Goal: Task Accomplishment & Management: Use online tool/utility

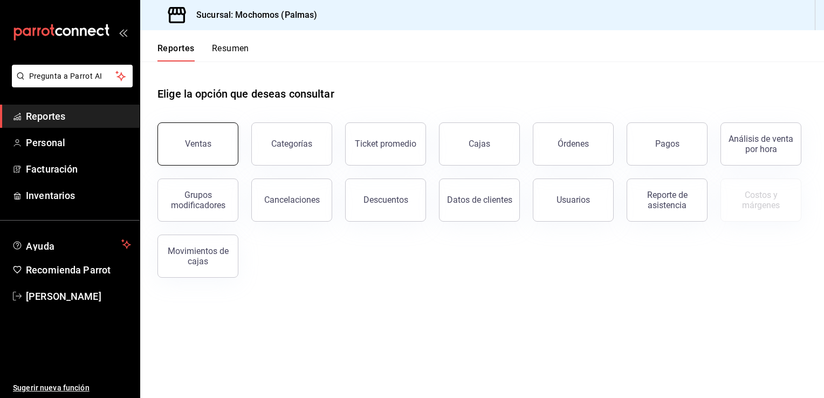
click at [218, 158] on button "Ventas" at bounding box center [197, 143] width 81 height 43
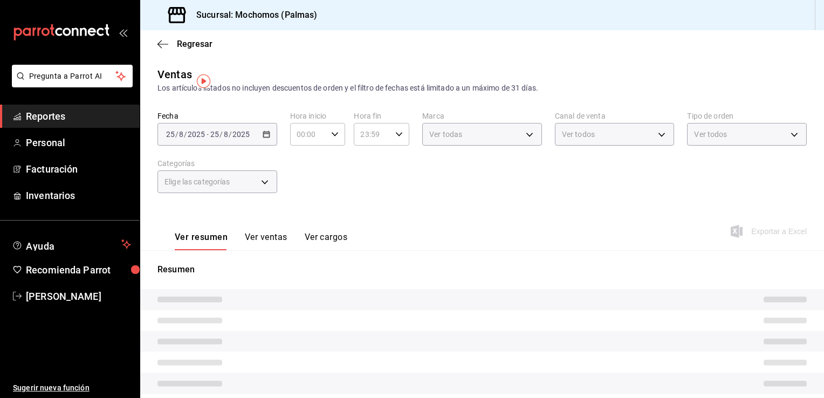
type input "05:00"
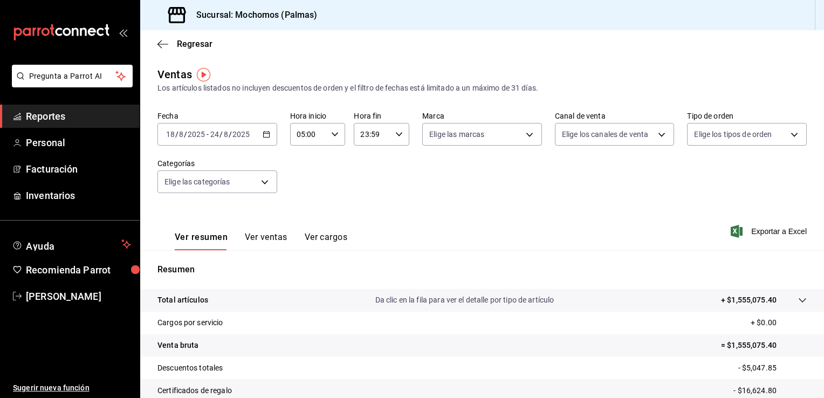
click at [263, 130] on icon "button" at bounding box center [267, 134] width 8 height 8
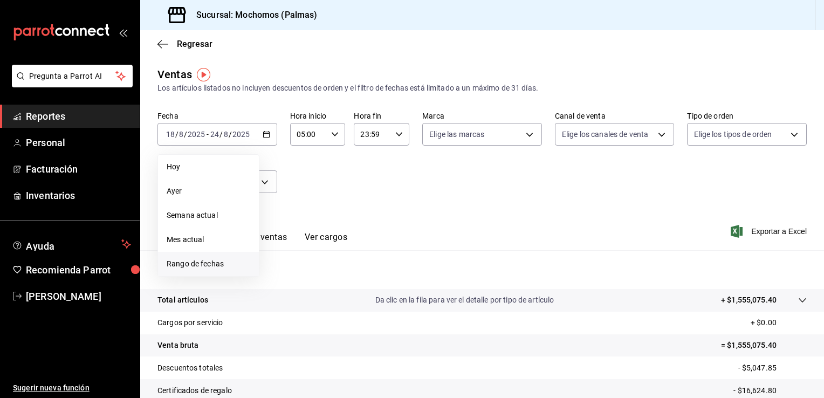
click at [196, 263] on span "Rango de fechas" at bounding box center [209, 263] width 84 height 11
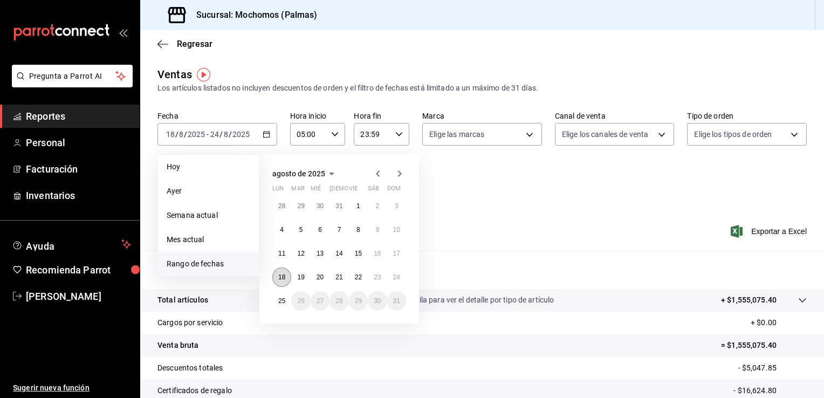
click at [278, 280] on abbr "18" at bounding box center [281, 277] width 7 height 8
click at [299, 278] on abbr "19" at bounding box center [300, 277] width 7 height 8
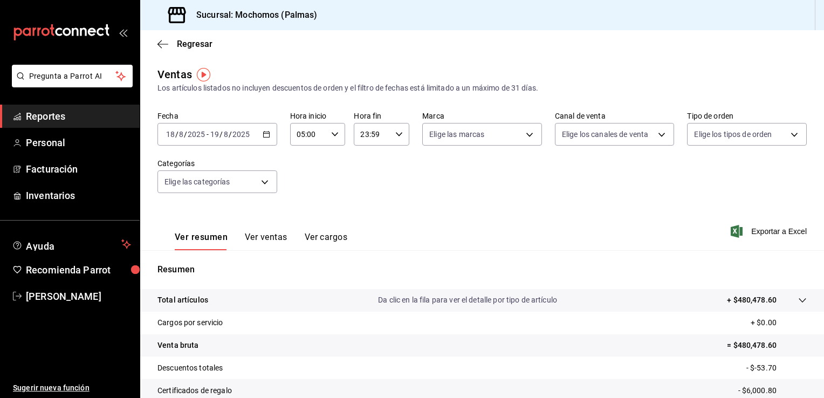
click at [398, 138] on div "23:59 Hora fin" at bounding box center [382, 134] width 56 height 23
drag, startPoint x: 368, startPoint y: 199, endPoint x: 400, endPoint y: 194, distance: 32.8
click at [400, 194] on div "00 01 02 03 04 05 06 07 08 09 10 11 12 13 14 15 16 17 18 19 20 21 22 23 00 01 0…" at bounding box center [378, 192] width 54 height 86
click at [371, 199] on button "05" at bounding box center [365, 200] width 23 height 22
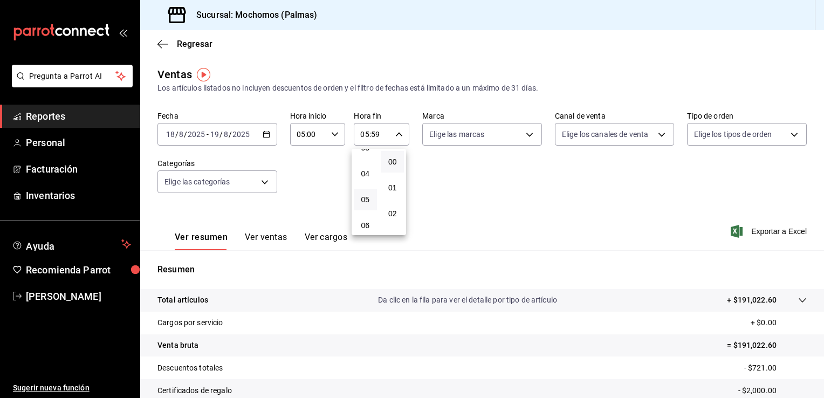
click at [398, 157] on button "00" at bounding box center [392, 162] width 23 height 22
type input "05:00"
click at [593, 204] on div at bounding box center [412, 199] width 824 height 398
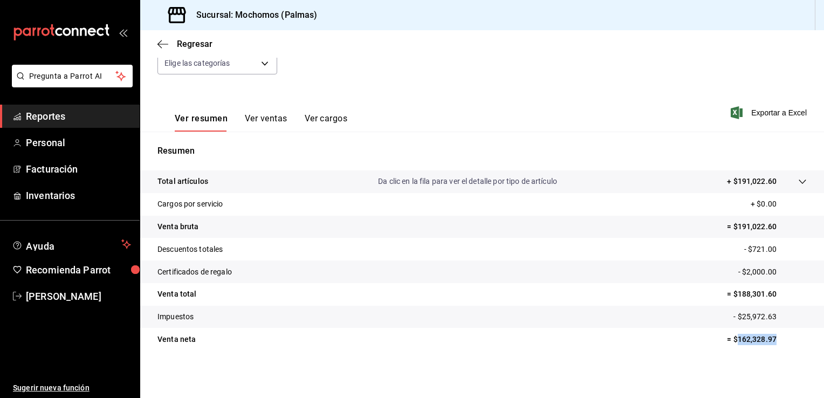
drag, startPoint x: 771, startPoint y: 337, endPoint x: 731, endPoint y: 329, distance: 41.3
click at [731, 329] on tr "Venta neta = $162,328.97" at bounding box center [481, 339] width 683 height 23
copy p "162,328.97"
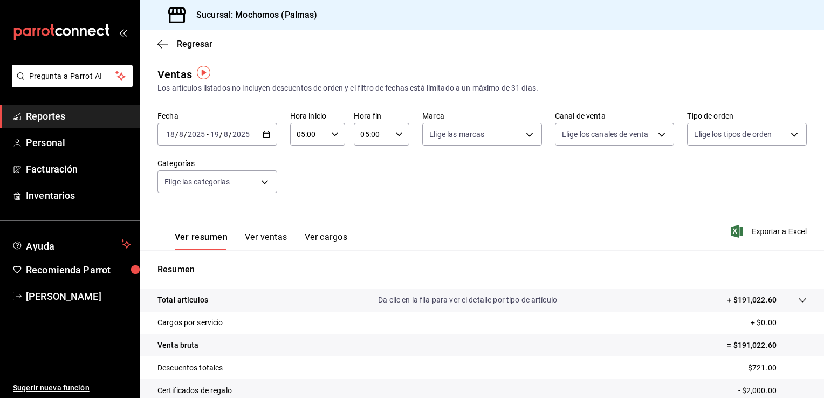
scroll to position [0, 0]
click at [265, 130] on icon "button" at bounding box center [267, 134] width 8 height 8
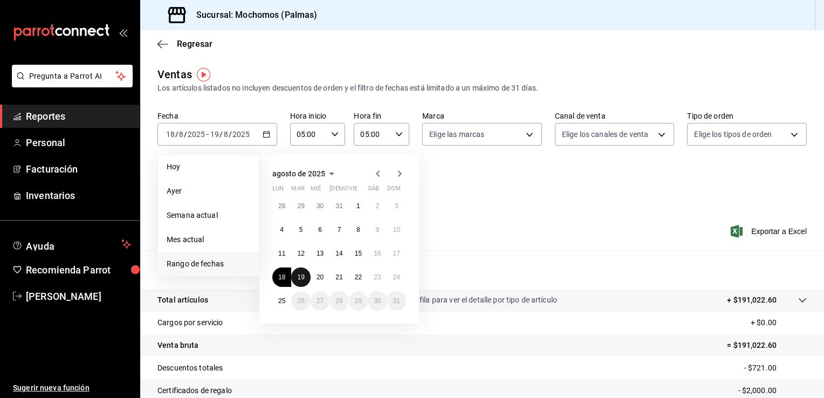
click at [303, 277] on abbr "19" at bounding box center [300, 277] width 7 height 8
click at [318, 277] on abbr "20" at bounding box center [319, 277] width 7 height 8
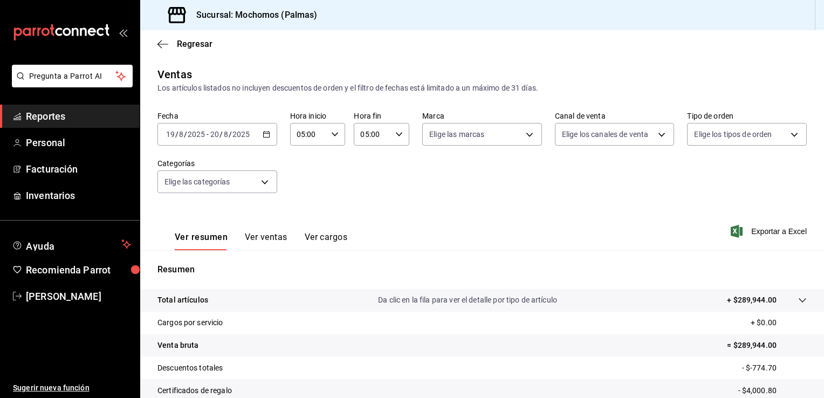
scroll to position [119, 0]
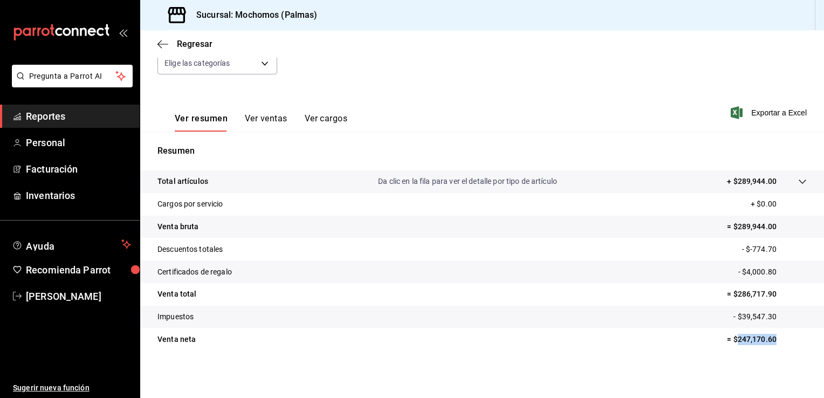
drag, startPoint x: 771, startPoint y: 344, endPoint x: 728, endPoint y: 345, distance: 43.1
click at [728, 345] on tr "Venta neta = $247,170.60" at bounding box center [481, 339] width 683 height 23
copy p "247,170.60"
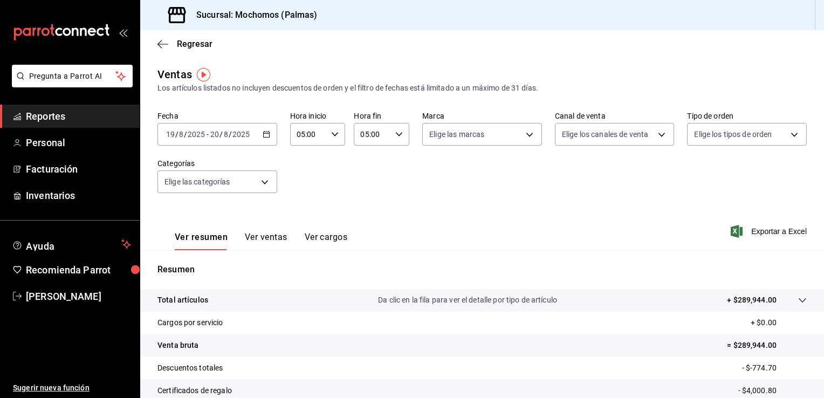
click at [265, 135] on icon "button" at bounding box center [267, 134] width 8 height 8
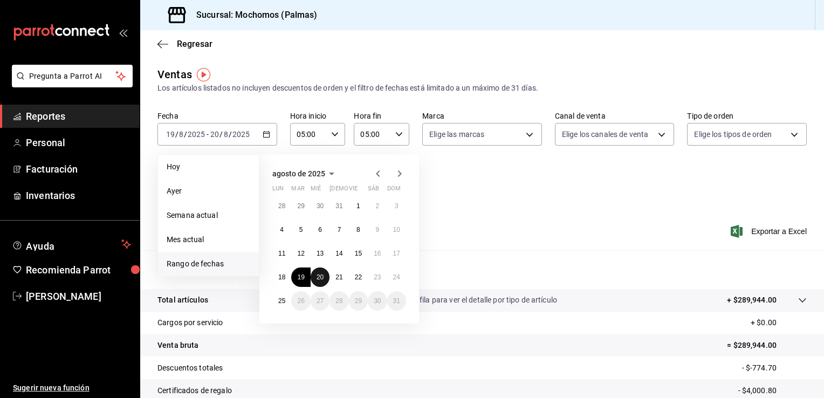
click at [316, 275] on abbr "20" at bounding box center [319, 277] width 7 height 8
click at [334, 280] on button "21" at bounding box center [338, 276] width 19 height 19
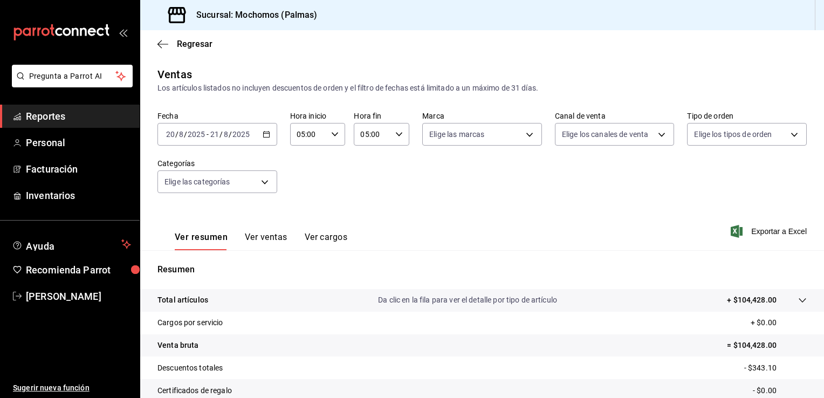
scroll to position [119, 0]
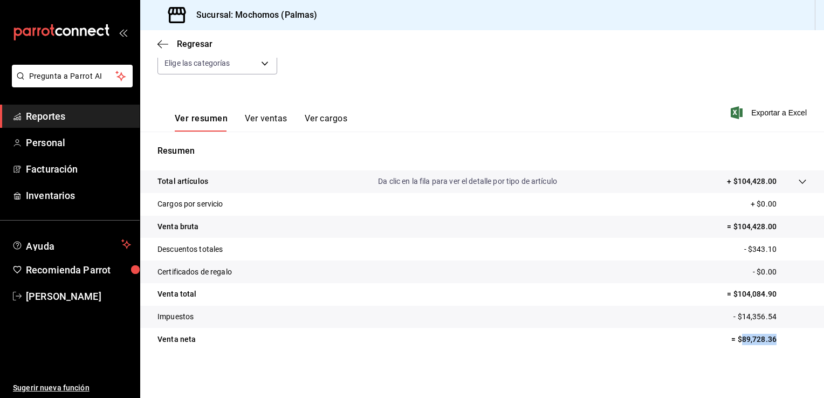
drag, startPoint x: 779, startPoint y: 340, endPoint x: 732, endPoint y: 340, distance: 47.4
click at [732, 340] on p "= $89,728.36" at bounding box center [768, 339] width 75 height 11
copy p "89,728.36"
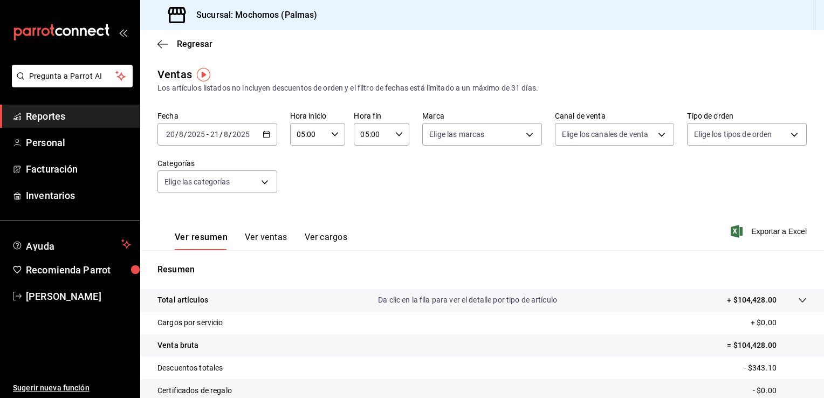
click at [265, 137] on icon "button" at bounding box center [267, 134] width 8 height 8
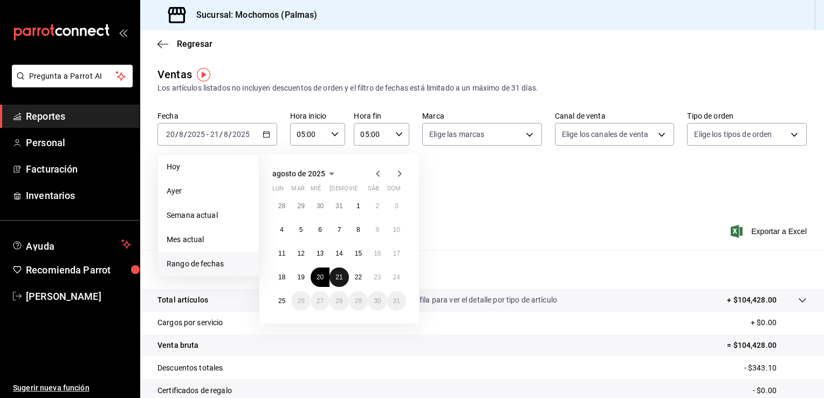
click at [336, 277] on abbr "21" at bounding box center [338, 277] width 7 height 8
click at [357, 277] on abbr "22" at bounding box center [358, 277] width 7 height 8
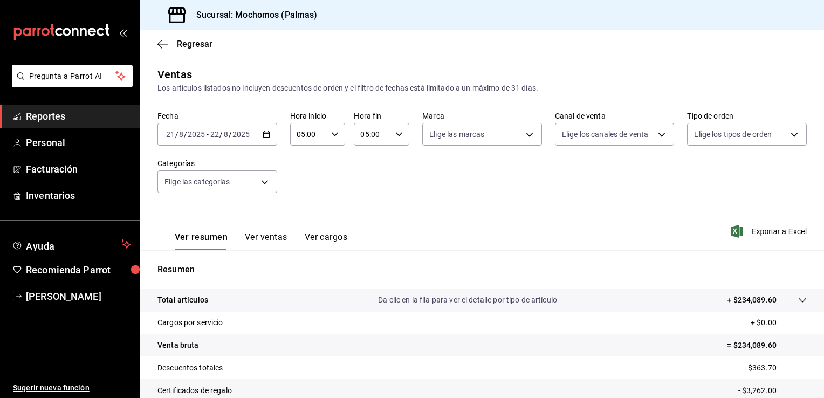
scroll to position [119, 0]
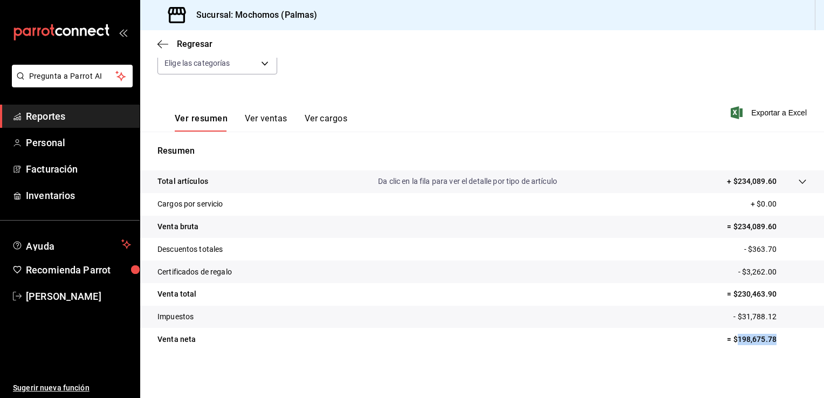
drag, startPoint x: 771, startPoint y: 343, endPoint x: 731, endPoint y: 346, distance: 40.5
click at [731, 346] on tr "Venta neta = $198,675.78" at bounding box center [481, 339] width 683 height 23
copy p "198,675.78"
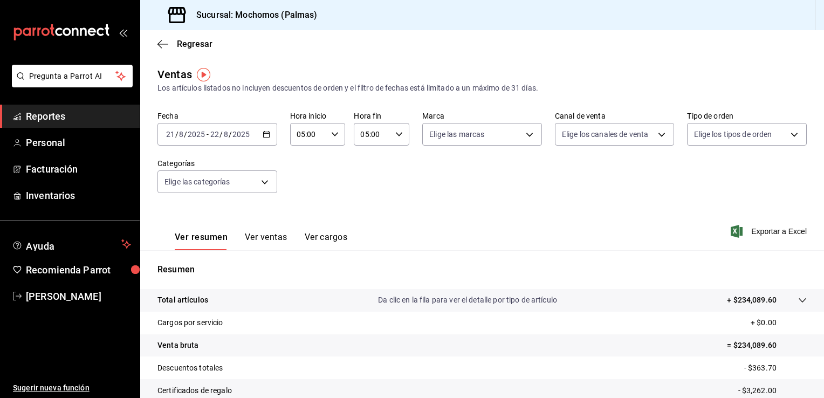
click at [264, 134] on icon "button" at bounding box center [267, 134] width 8 height 8
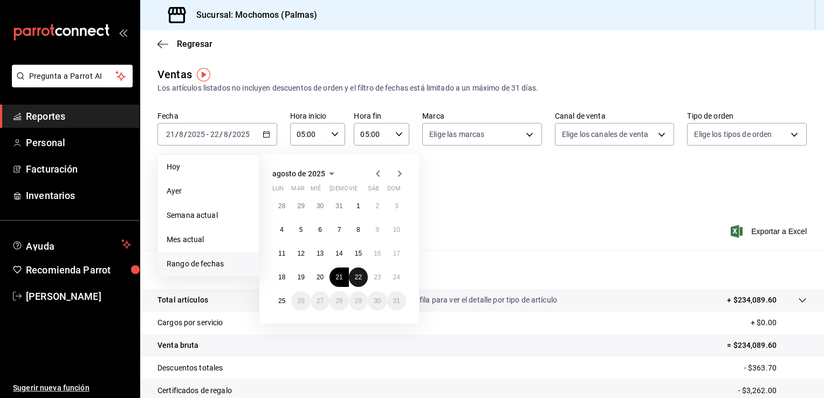
click at [355, 278] on abbr "22" at bounding box center [358, 277] width 7 height 8
click at [375, 278] on abbr "23" at bounding box center [377, 277] width 7 height 8
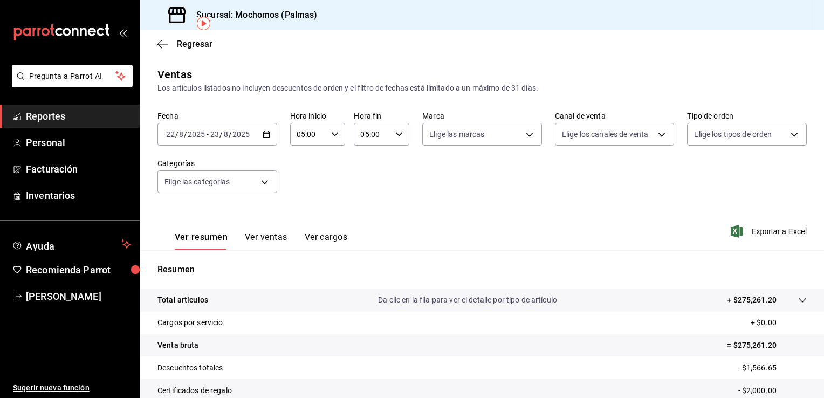
scroll to position [119, 0]
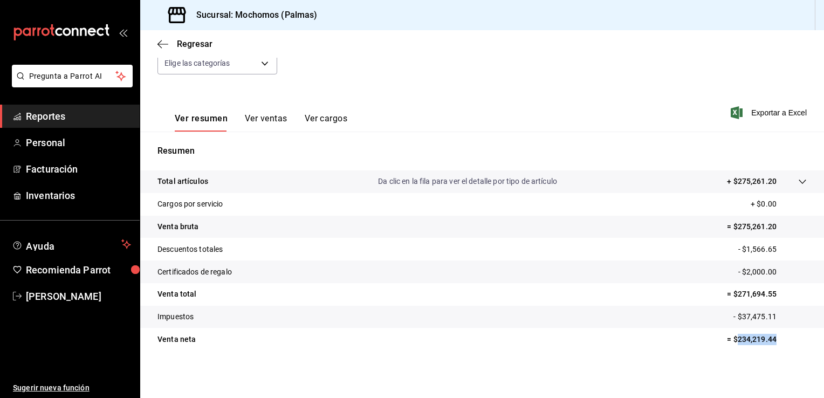
drag, startPoint x: 775, startPoint y: 348, endPoint x: 729, endPoint y: 350, distance: 46.4
click at [729, 350] on tr "Venta neta = $234,219.44" at bounding box center [481, 339] width 683 height 23
copy p "234,219.44"
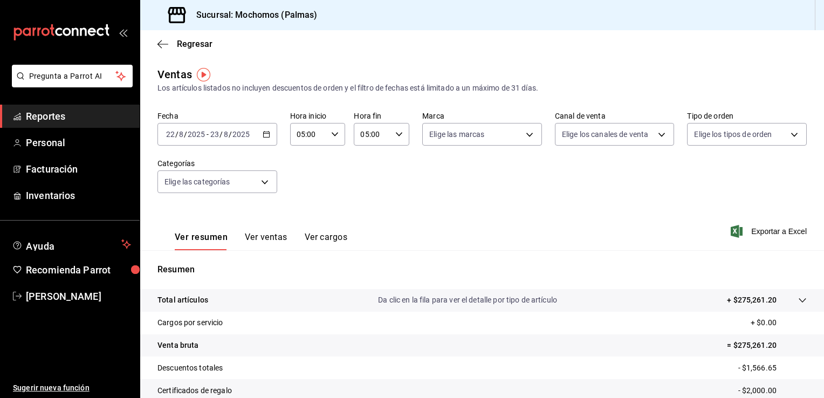
click at [265, 130] on icon "button" at bounding box center [267, 134] width 8 height 8
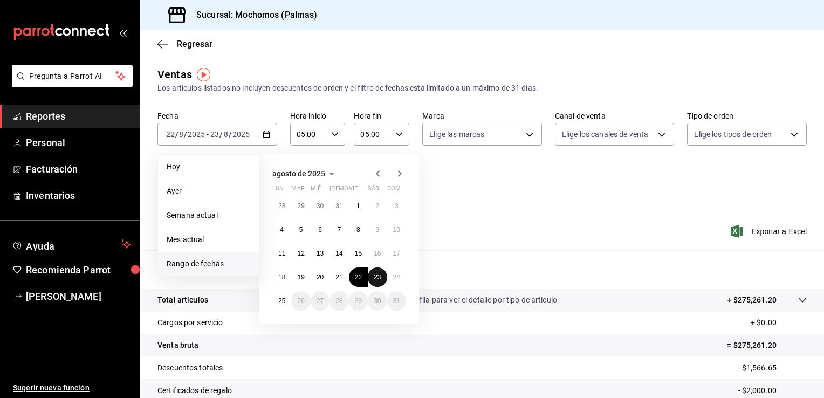
click at [374, 277] on abbr "23" at bounding box center [377, 277] width 7 height 8
click at [393, 278] on abbr "24" at bounding box center [396, 277] width 7 height 8
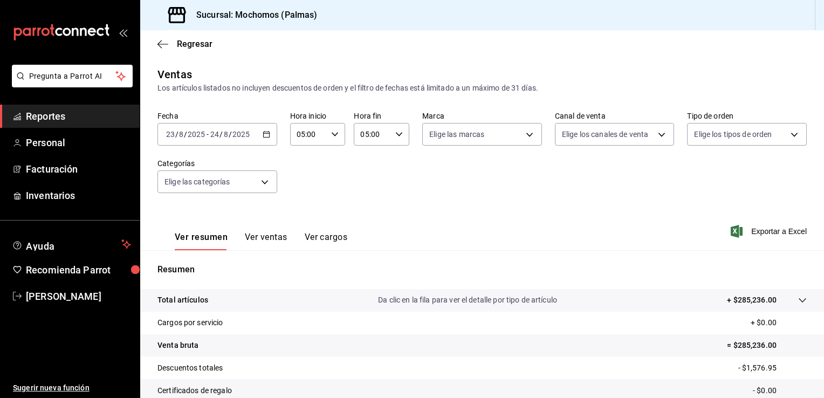
scroll to position [119, 0]
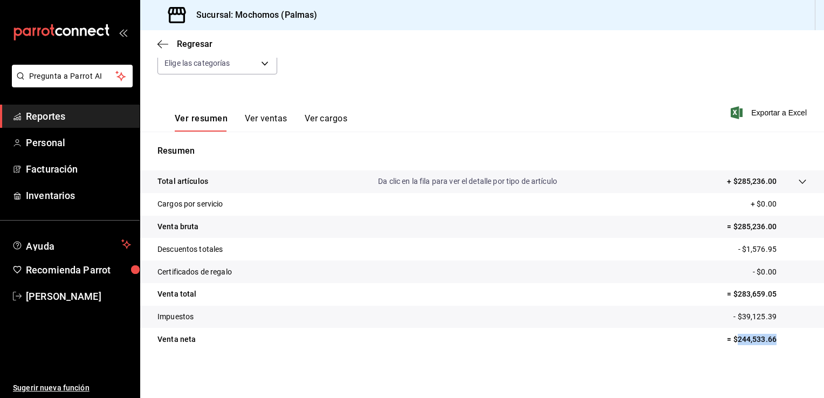
drag, startPoint x: 772, startPoint y: 342, endPoint x: 730, endPoint y: 345, distance: 41.6
click at [730, 345] on tr "Venta neta = $244,533.66" at bounding box center [481, 339] width 683 height 23
copy p "244,533.66"
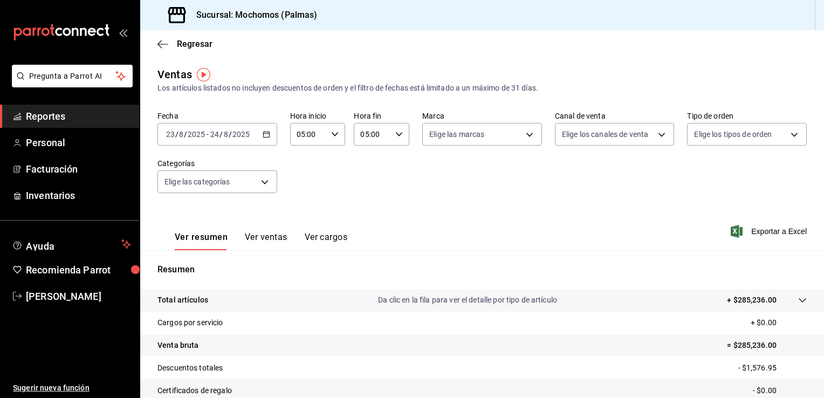
click at [267, 131] on icon "button" at bounding box center [267, 134] width 8 height 8
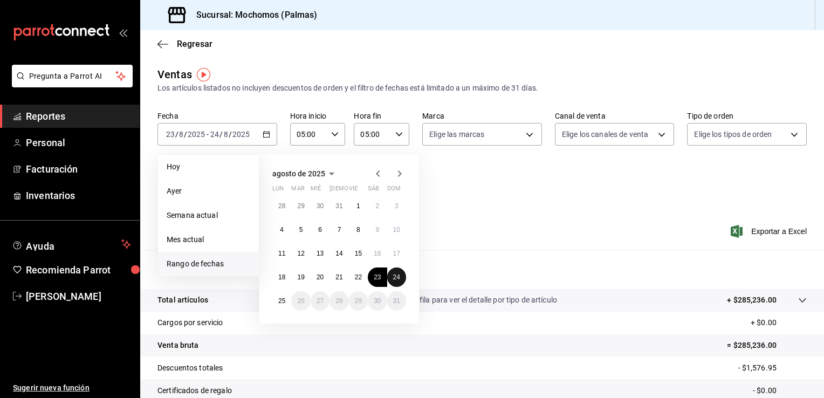
click at [393, 277] on abbr "24" at bounding box center [396, 277] width 7 height 8
click at [283, 294] on button "25" at bounding box center [281, 300] width 19 height 19
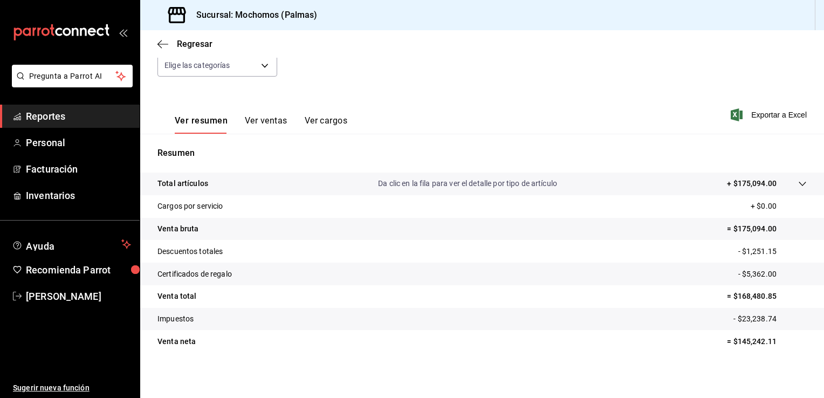
scroll to position [119, 0]
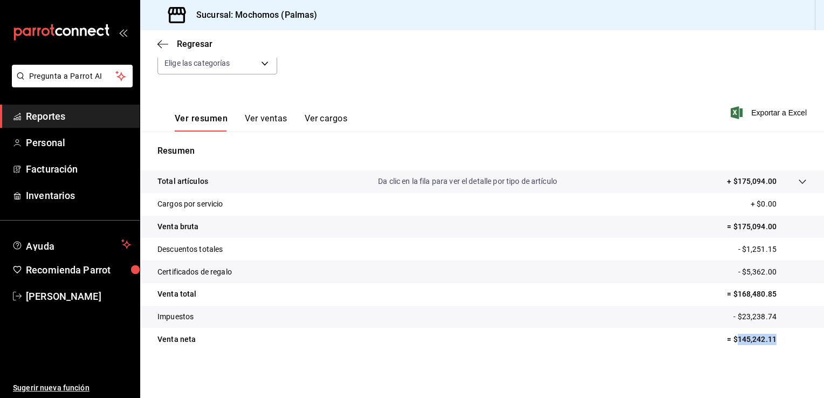
drag, startPoint x: 776, startPoint y: 343, endPoint x: 729, endPoint y: 346, distance: 47.5
click at [729, 346] on tr "Venta neta = $145,242.11" at bounding box center [481, 339] width 683 height 23
copy p "145,242.11"
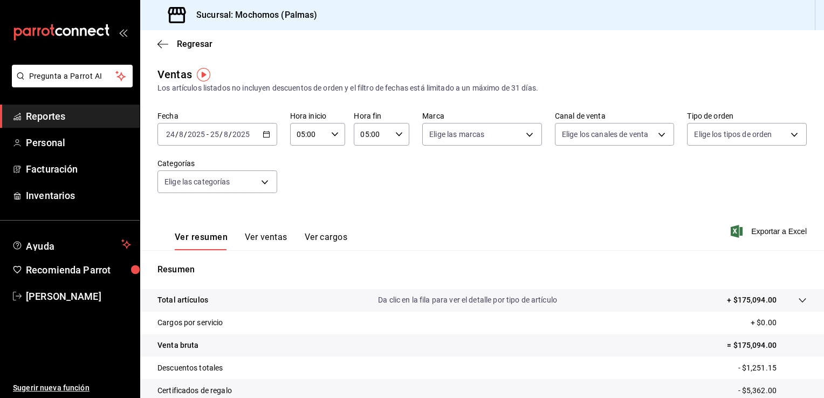
click at [264, 137] on icon "button" at bounding box center [267, 134] width 8 height 8
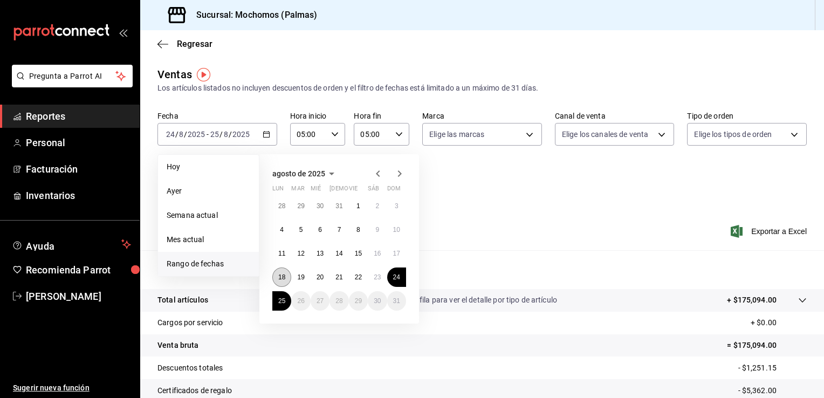
click at [281, 275] on abbr "18" at bounding box center [281, 277] width 7 height 8
click at [281, 294] on button "25" at bounding box center [281, 300] width 19 height 19
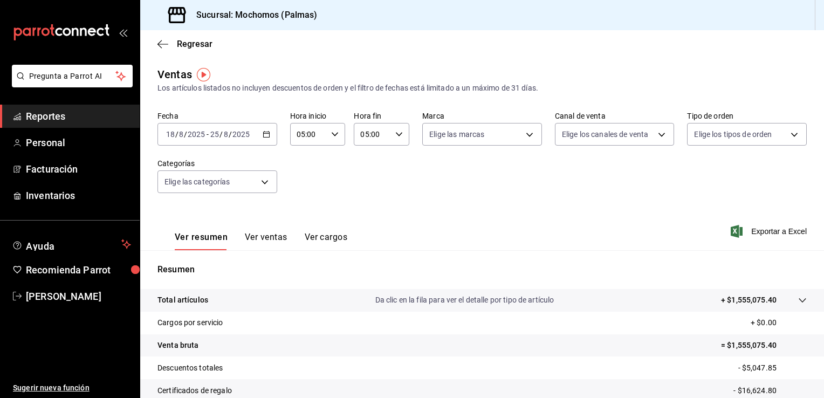
scroll to position [119, 0]
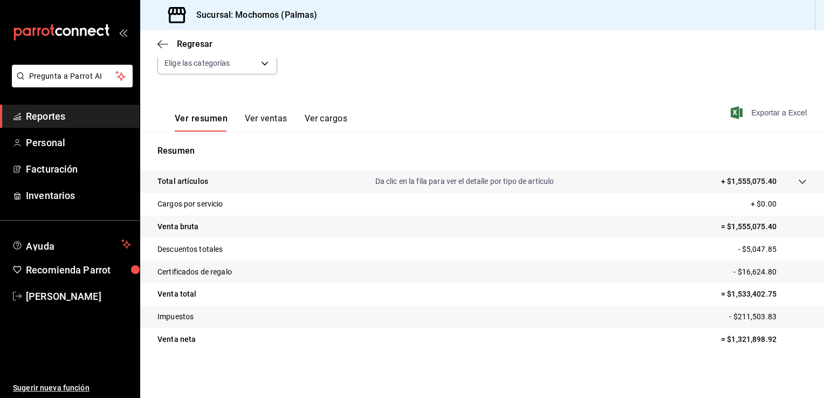
click at [740, 109] on span "Exportar a Excel" at bounding box center [770, 112] width 74 height 13
